Goal: Communication & Community: Answer question/provide support

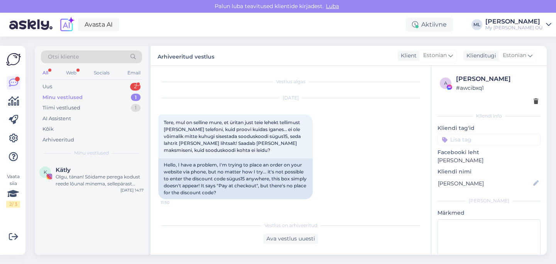
scroll to position [582, 0]
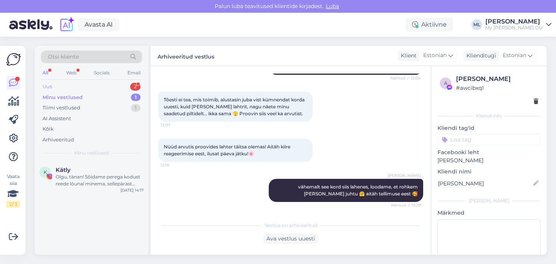
click at [125, 83] on div "Uus 2" at bounding box center [91, 86] width 101 height 11
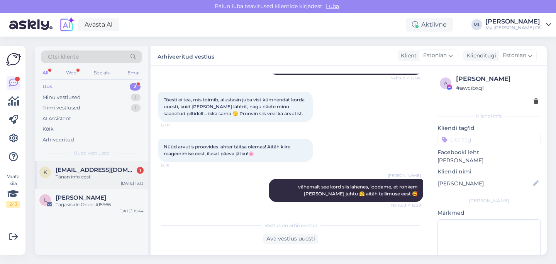
click at [83, 171] on span "[EMAIL_ADDRESS][DOMAIN_NAME]" at bounding box center [96, 170] width 80 height 7
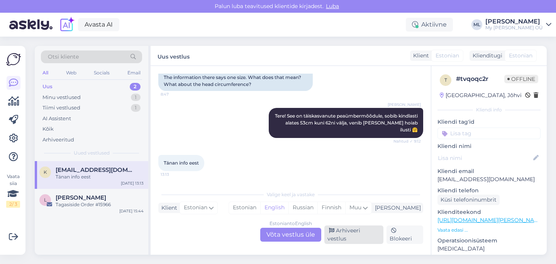
click at [345, 237] on div "Arhiveeri vestlus" at bounding box center [353, 235] width 59 height 19
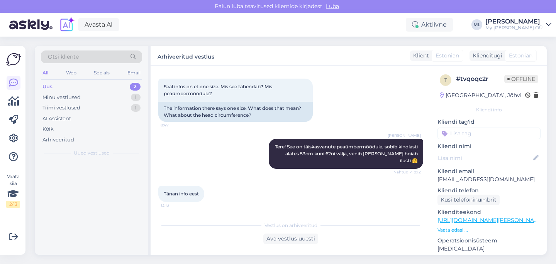
scroll to position [1622, 0]
click at [60, 100] on div "Minu vestlused" at bounding box center [61, 98] width 38 height 8
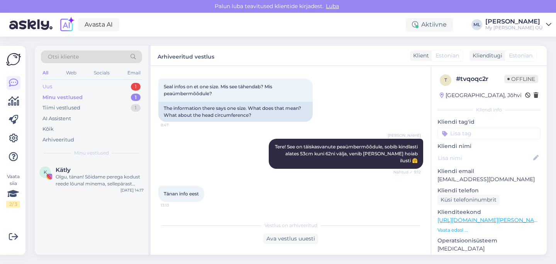
click at [52, 90] on div "Uus 1" at bounding box center [91, 86] width 101 height 11
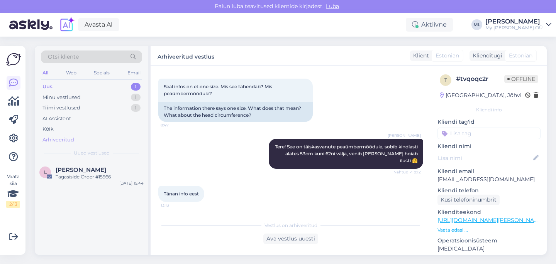
click at [57, 141] on div "Arhiveeritud" at bounding box center [58, 140] width 32 height 8
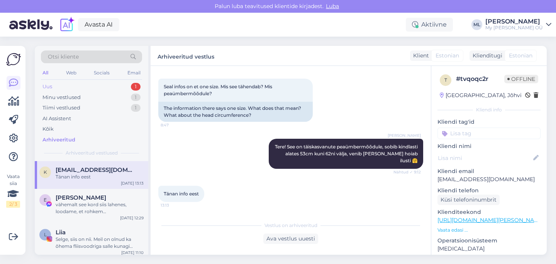
click at [52, 88] on div "Uus" at bounding box center [47, 87] width 10 height 8
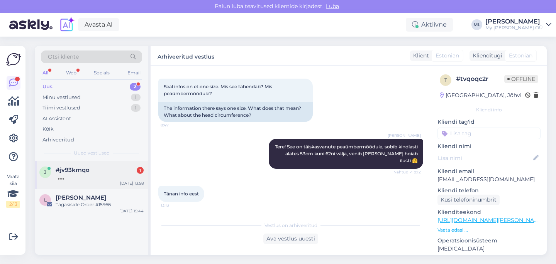
click at [89, 170] on span "#jv93kmqo" at bounding box center [73, 170] width 34 height 7
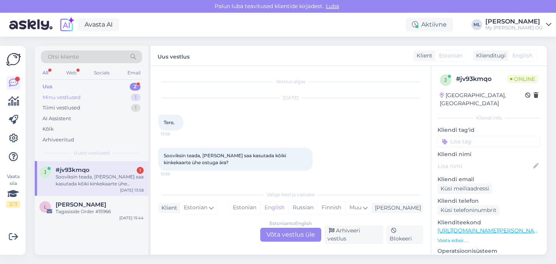
click at [57, 100] on div "Minu vestlused" at bounding box center [61, 98] width 38 height 8
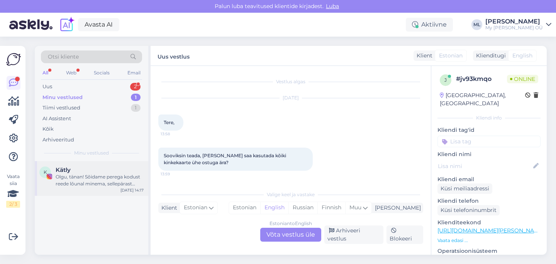
click at [75, 172] on div "Kätly" at bounding box center [100, 170] width 88 height 7
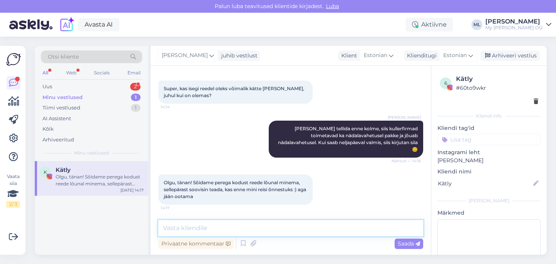
click at [210, 230] on textarea at bounding box center [290, 228] width 265 height 16
type textarea "T"
click at [297, 227] on textarea "Tere! [PERSON_NAME] on nüüd e-poes olemas" at bounding box center [290, 228] width 265 height 16
type textarea "Tere! [PERSON_NAME] on nüüd e-poes olemas 🤗"
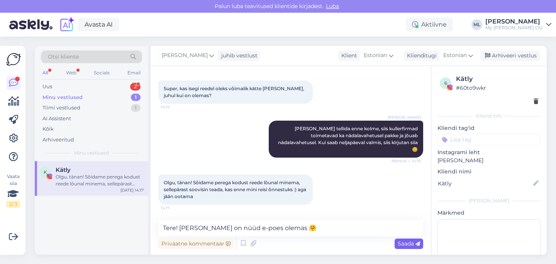
click at [409, 245] on span "Saada" at bounding box center [408, 243] width 22 height 7
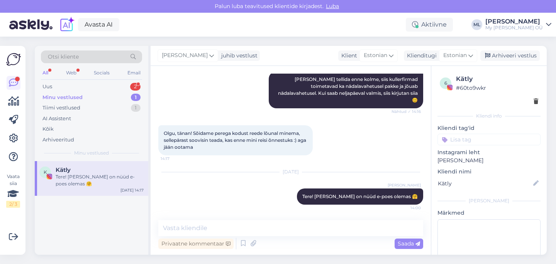
click at [44, 76] on div "All" at bounding box center [45, 73] width 9 height 10
click at [90, 176] on div "Tere! [PERSON_NAME] on nüüd e-poes olemas 🤗" at bounding box center [100, 181] width 88 height 14
click at [76, 102] on div "Minu vestlused 1" at bounding box center [91, 97] width 101 height 11
click at [70, 97] on div "Minu vestlused" at bounding box center [62, 98] width 40 height 8
click at [54, 90] on div "Uus 2" at bounding box center [91, 86] width 101 height 11
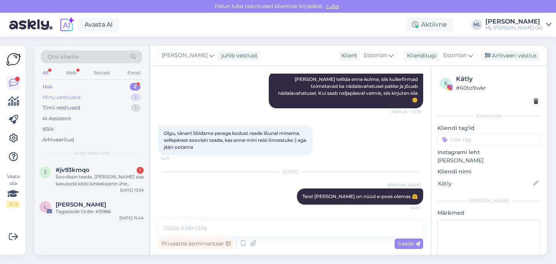
click at [60, 99] on div "Minu vestlused" at bounding box center [61, 98] width 38 height 8
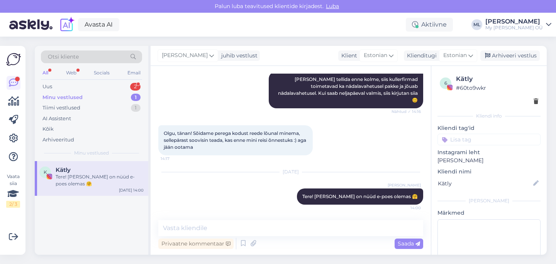
click at [80, 183] on div "K Kätly Tere! [PERSON_NAME] on nüüd e-poes olemas 🤗 [DATE] 14:00" at bounding box center [91, 178] width 113 height 35
click at [81, 169] on div "Kätly" at bounding box center [100, 170] width 88 height 7
click at [188, 231] on textarea at bounding box center [290, 228] width 265 height 16
type textarea "K"
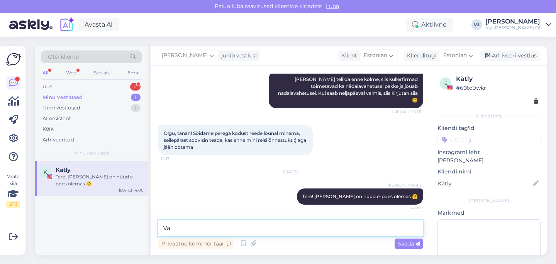
type textarea "V"
type textarea "[PERSON_NAME] tuleb kolme ajal"
